Goal: Task Accomplishment & Management: Complete application form

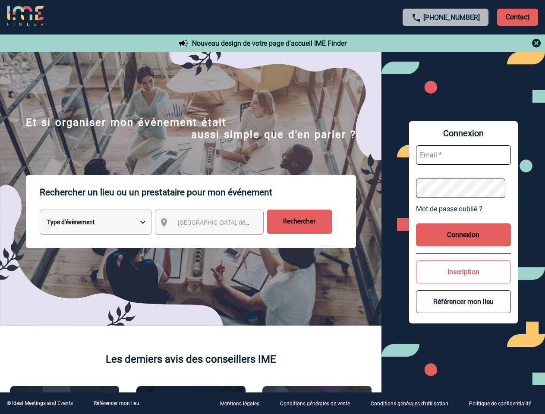
click at [272, 207] on p "Rechercher un lieu ou un prestataire pour mon événement" at bounding box center [198, 192] width 316 height 34
click at [517, 17] on p "Contact" at bounding box center [517, 17] width 41 height 17
click at [445, 43] on div at bounding box center [446, 43] width 192 height 10
click at [217, 206] on div at bounding box center [135, 103] width 270 height 206
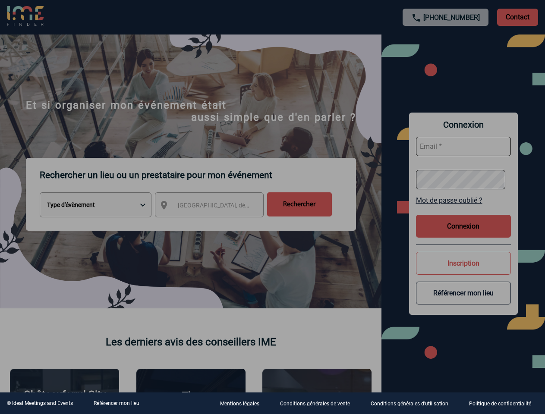
click at [463, 209] on div at bounding box center [272, 207] width 545 height 414
click at [463, 235] on div at bounding box center [272, 207] width 545 height 414
click at [463, 272] on div at bounding box center [272, 207] width 545 height 414
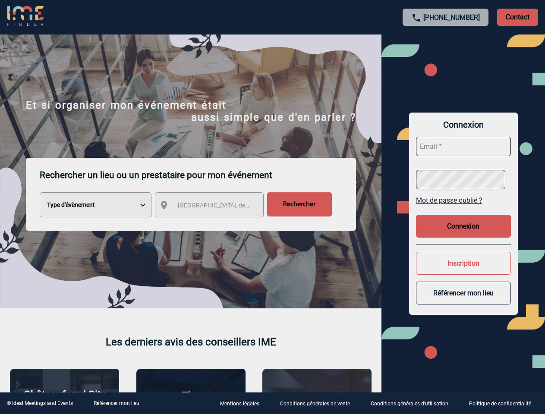
click at [463, 301] on button "Référencer mon lieu" at bounding box center [463, 293] width 95 height 23
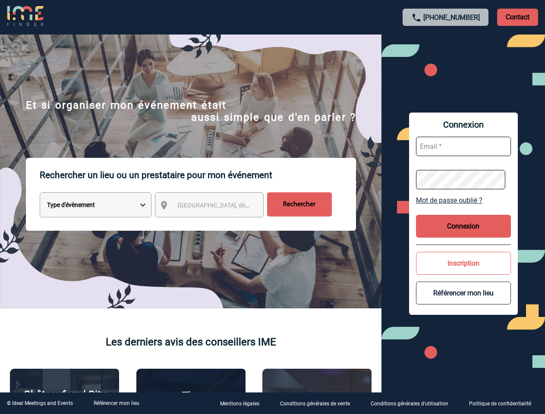
click at [116, 403] on link "Référencer mon lieu" at bounding box center [117, 403] width 46 height 6
